Goal: Navigation & Orientation: Find specific page/section

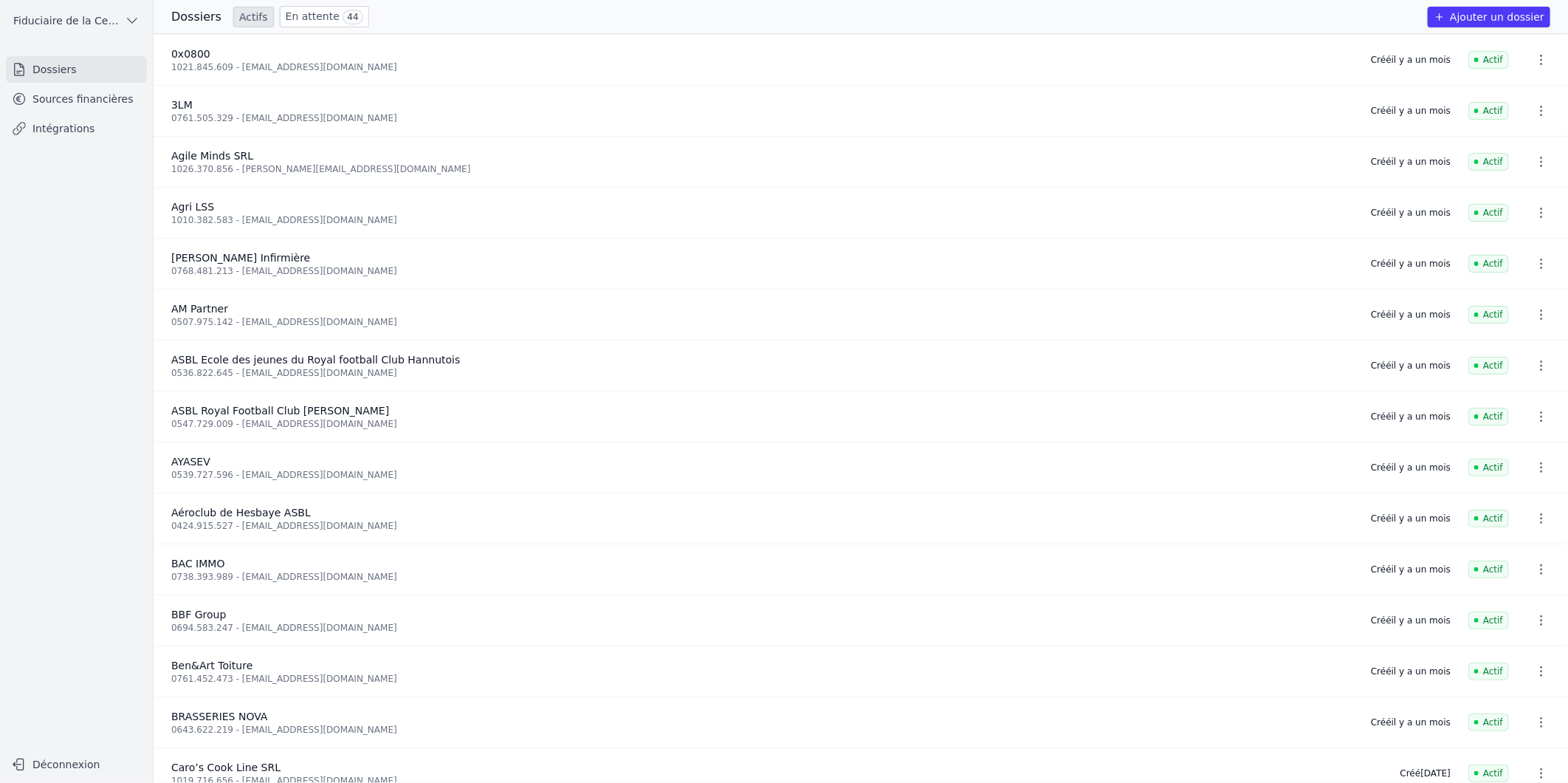
click at [54, 93] on link "Sources financières" at bounding box center [76, 98] width 141 height 26
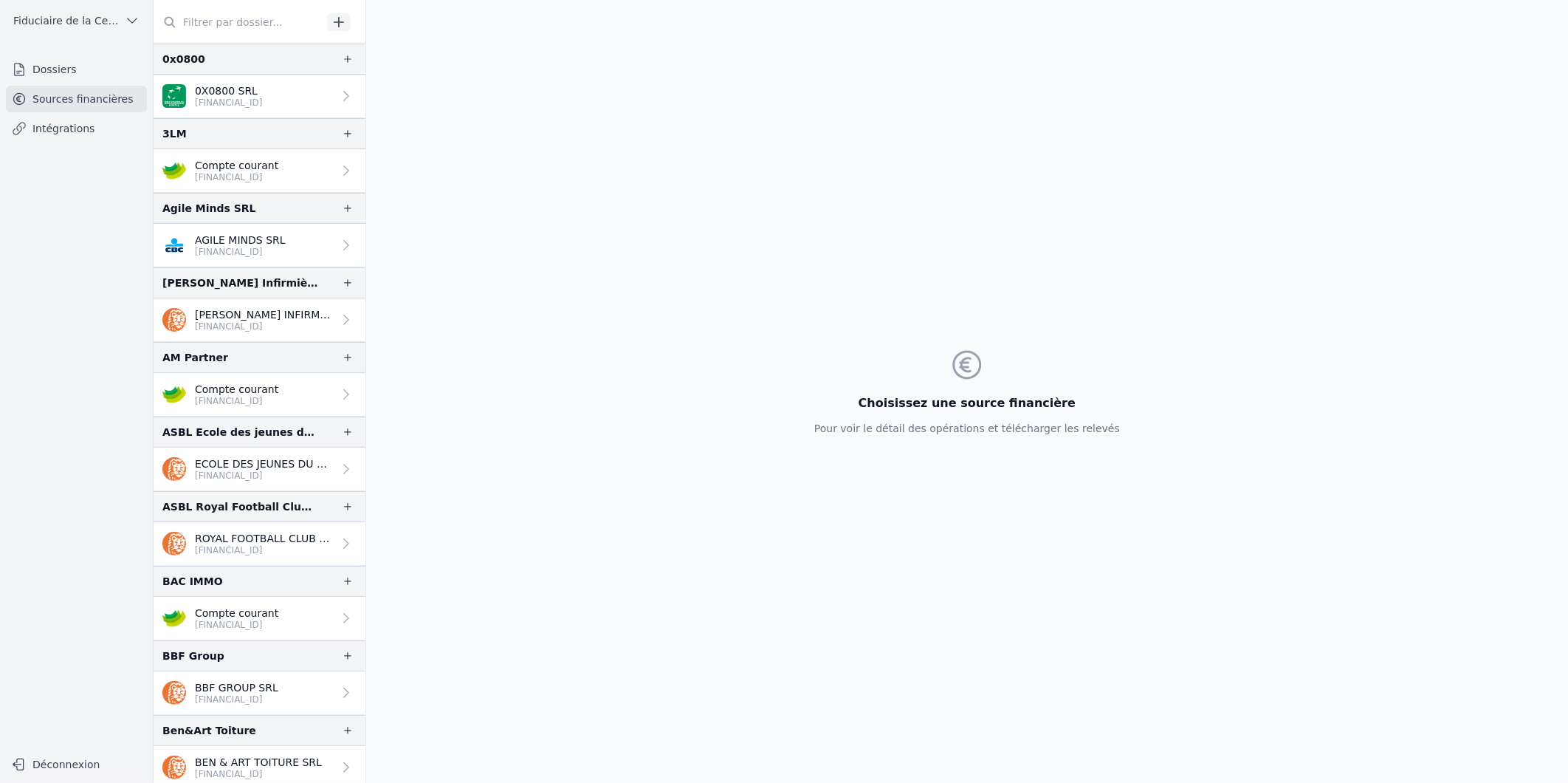
click at [239, 100] on p "[FINANCIAL_ID]" at bounding box center [229, 102] width 68 height 12
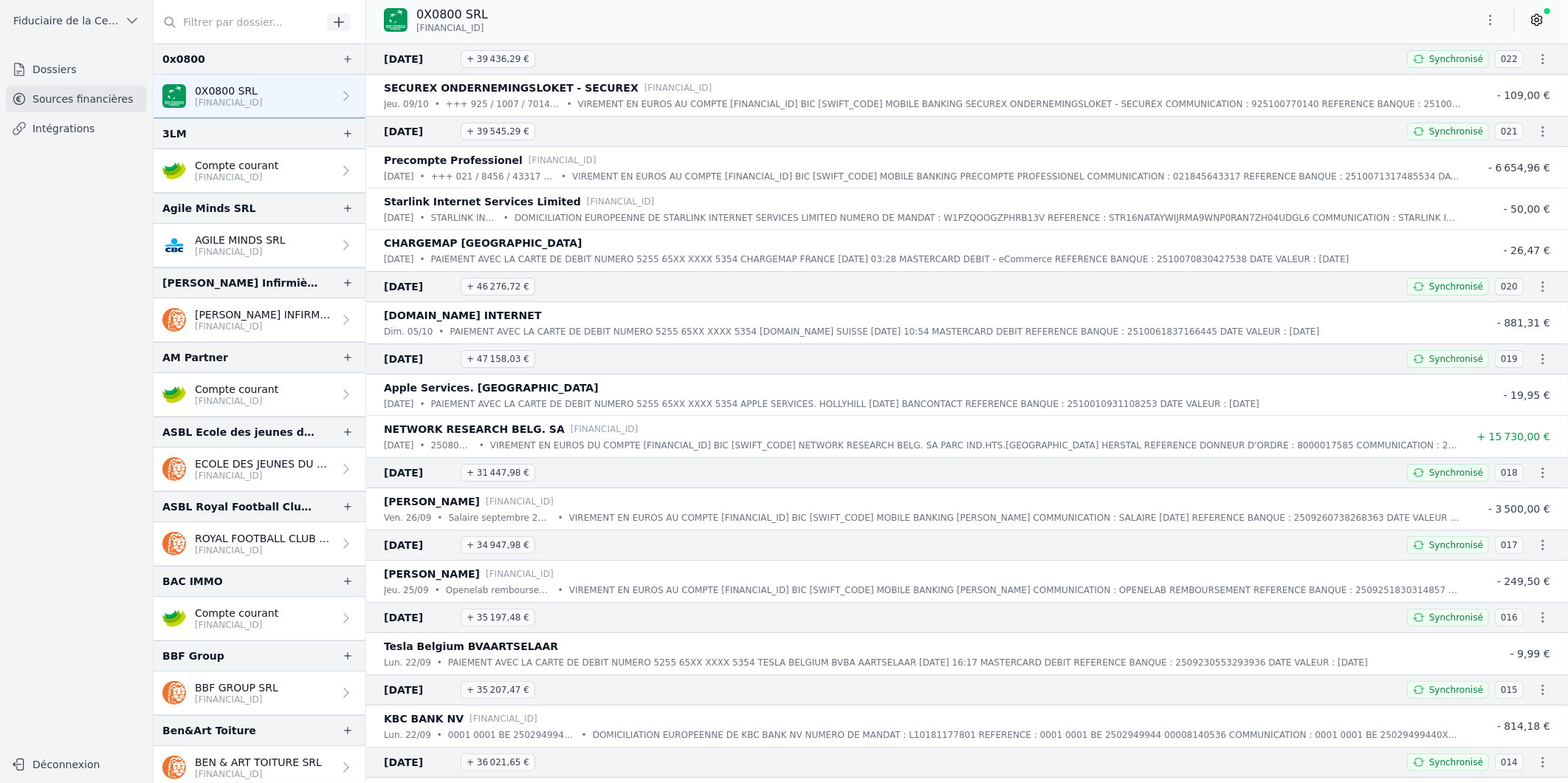
click at [71, 57] on link "Dossiers" at bounding box center [76, 68] width 141 height 26
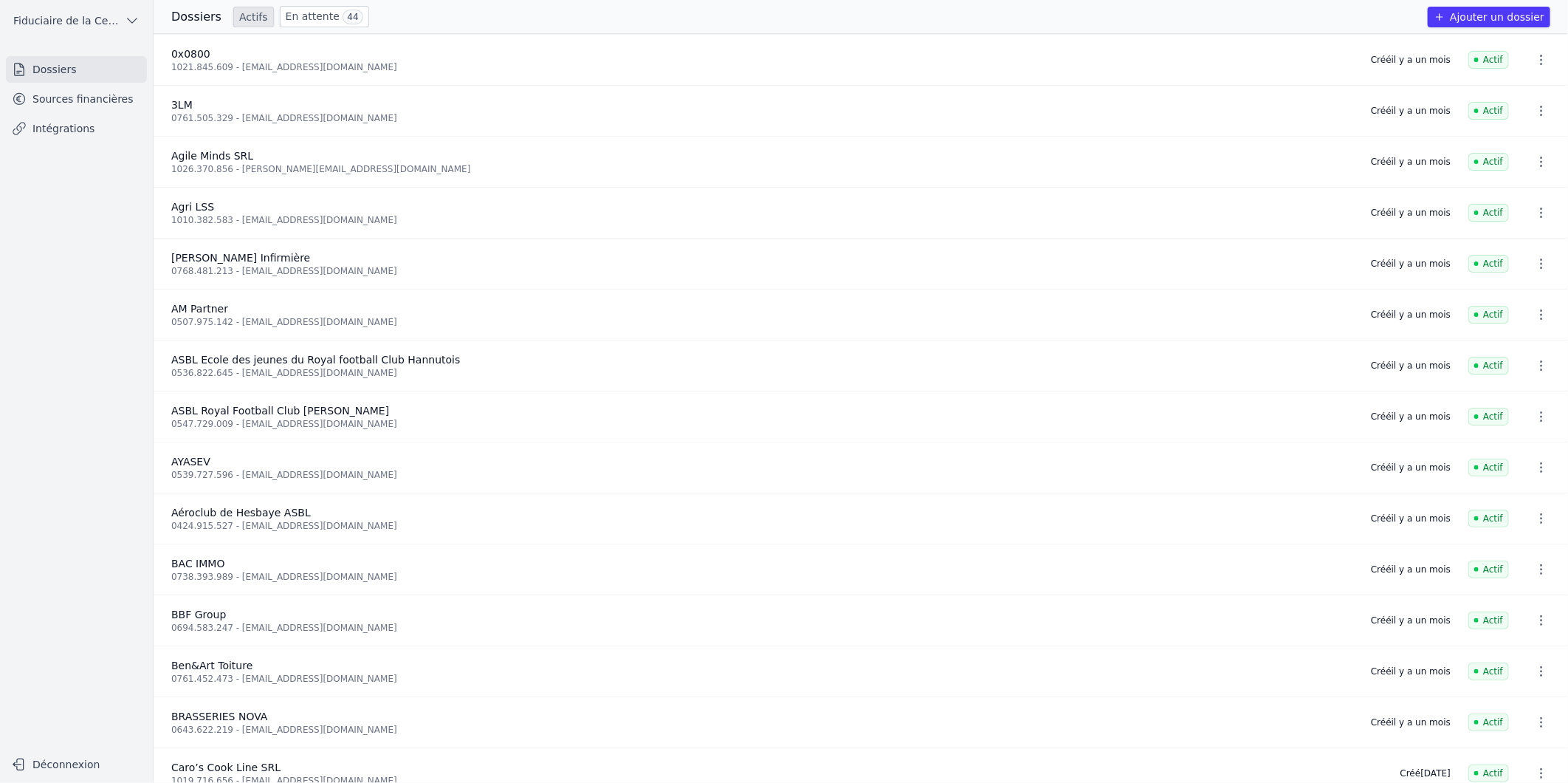
click at [67, 106] on link "Sources financières" at bounding box center [76, 98] width 141 height 26
